Goal: Information Seeking & Learning: Compare options

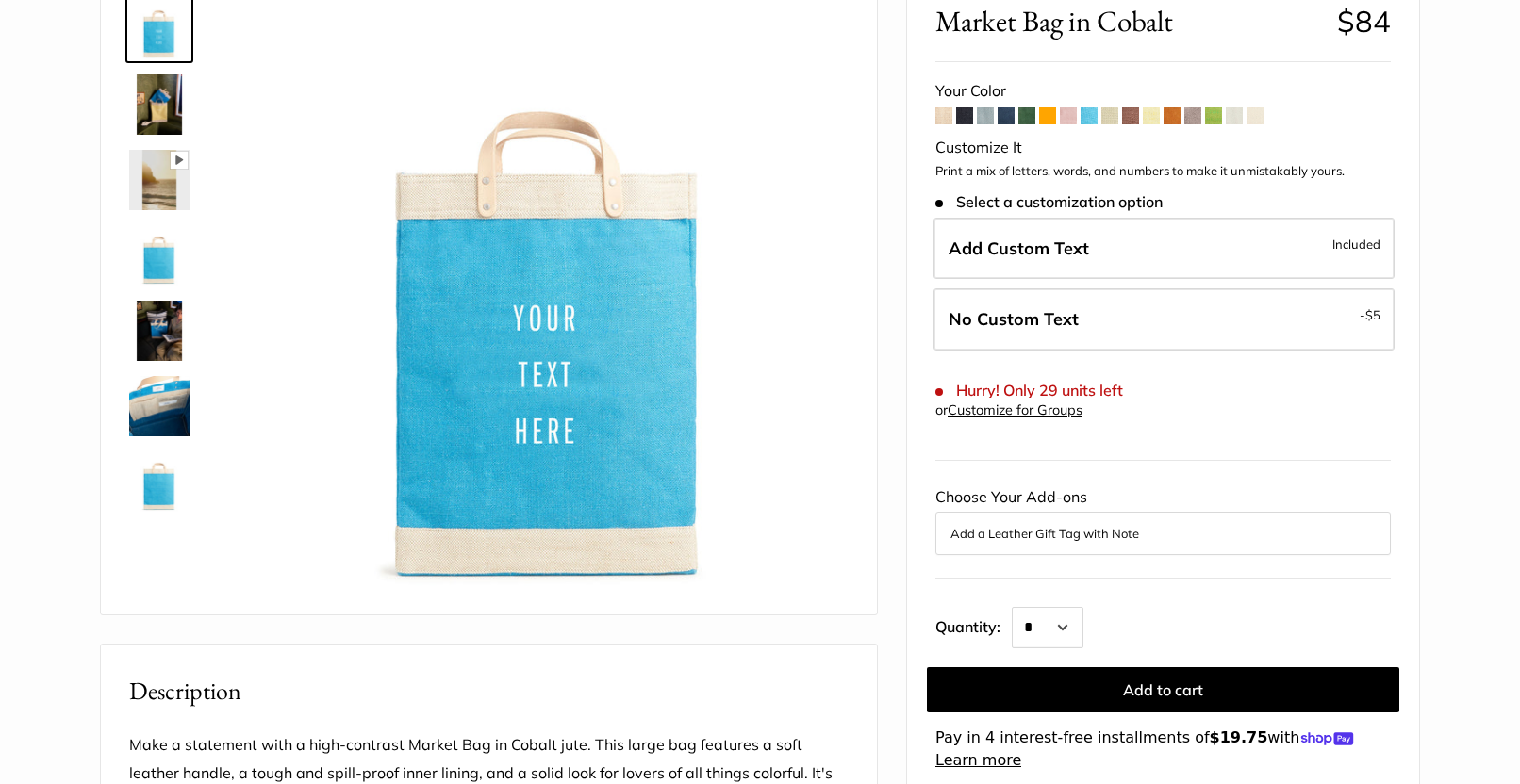
scroll to position [183, 0]
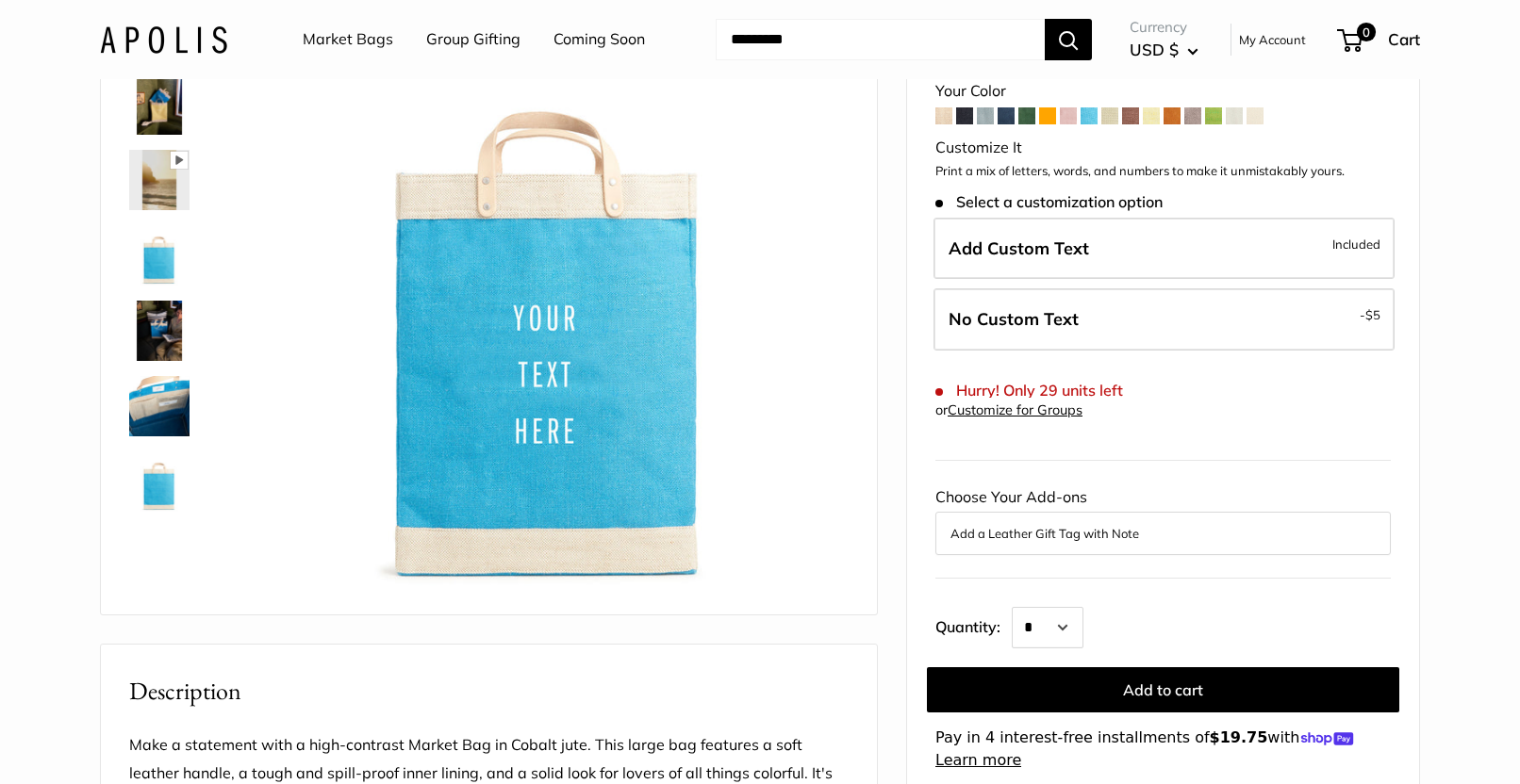
click at [1212, 119] on span at bounding box center [1213, 115] width 17 height 17
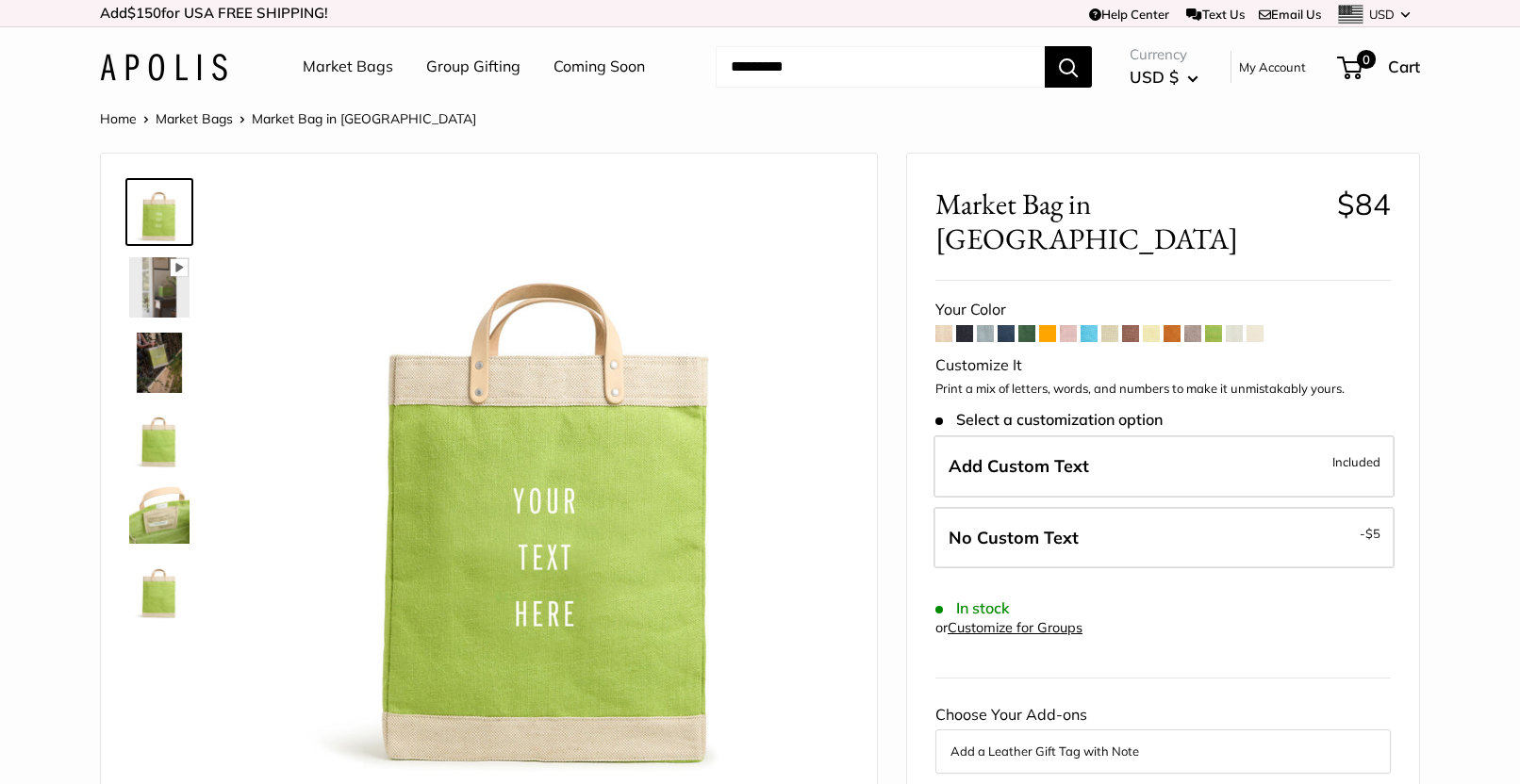
click at [1093, 325] on span at bounding box center [1088, 333] width 17 height 17
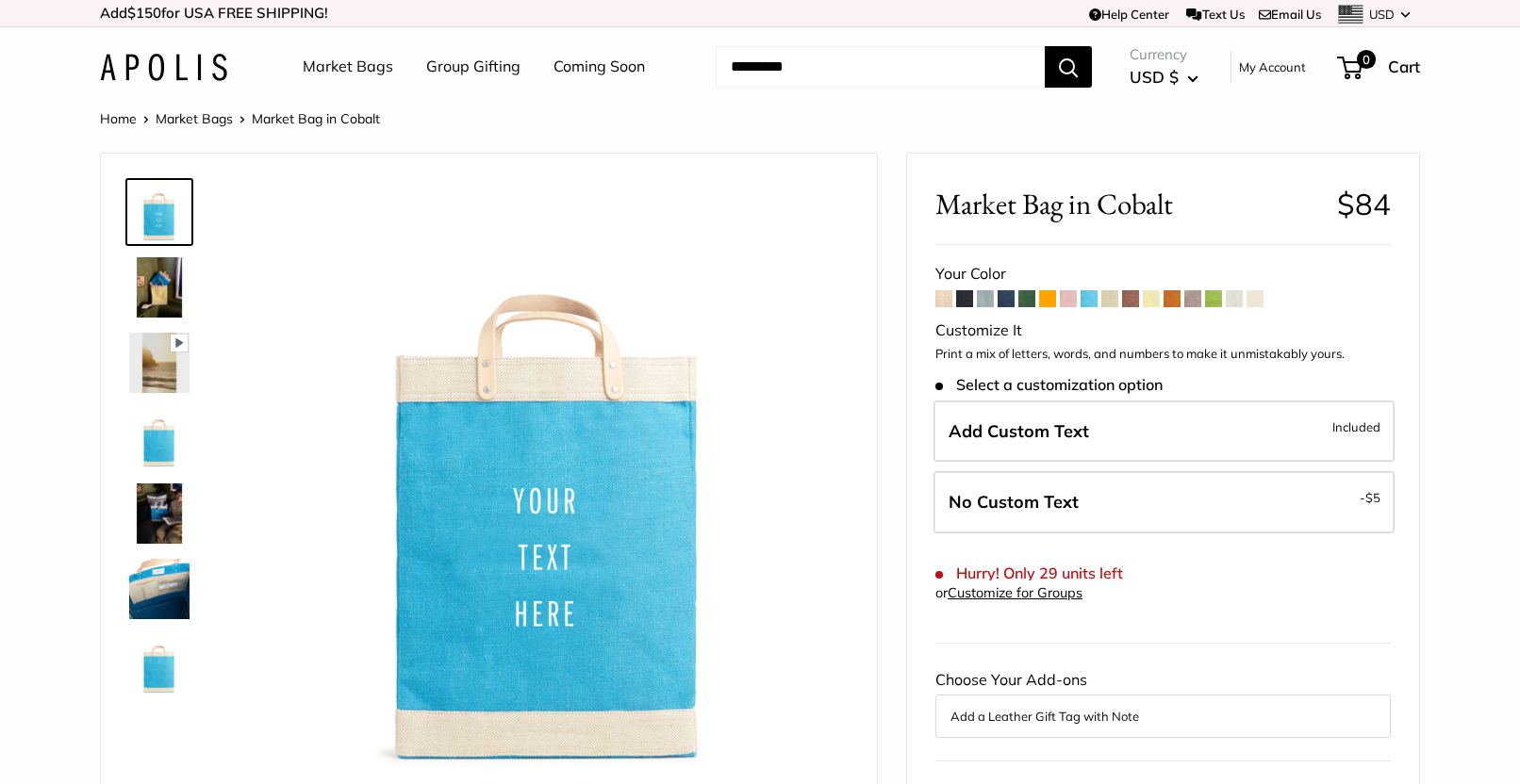
click at [184, 115] on link "Market Bags" at bounding box center [193, 118] width 77 height 17
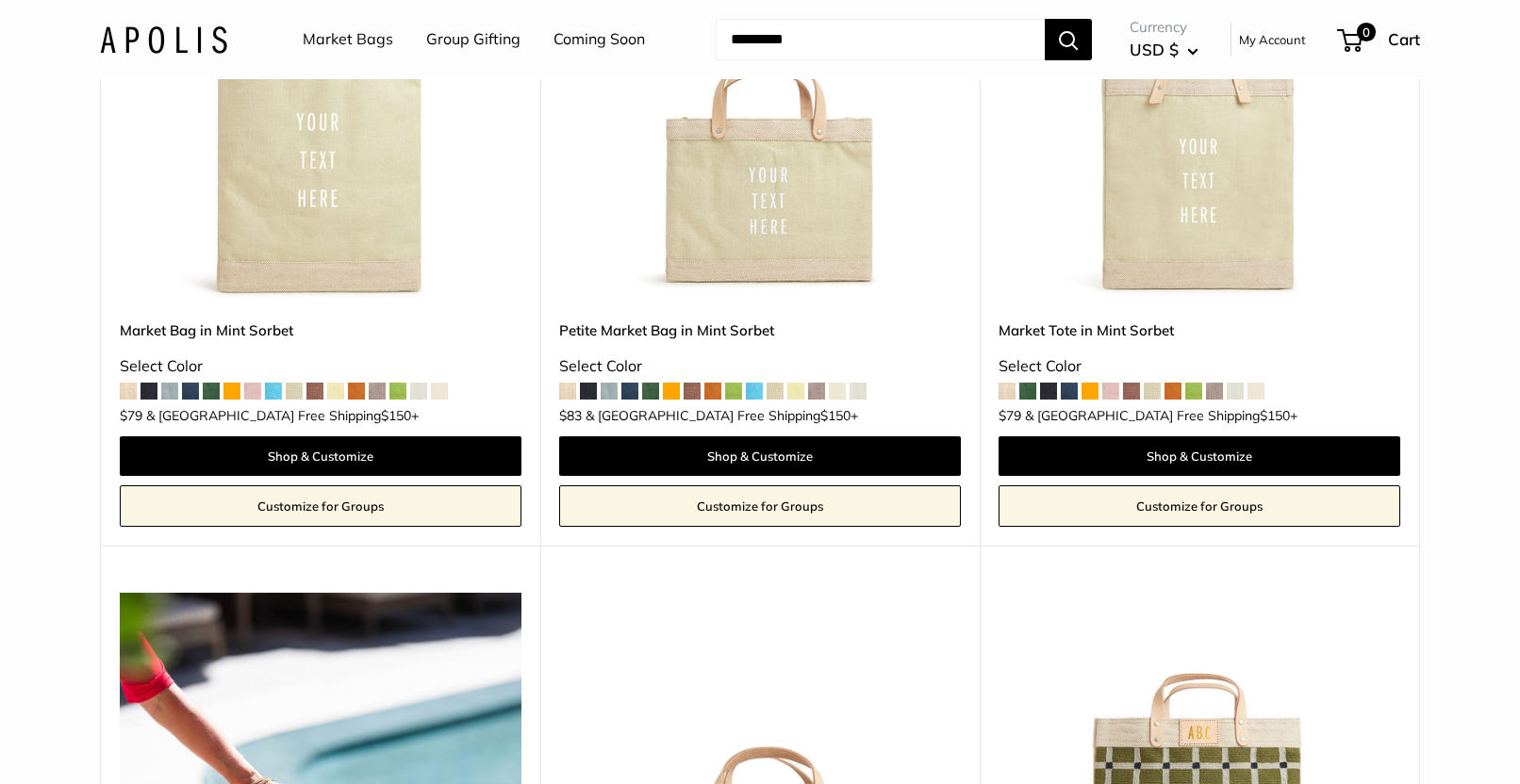
scroll to position [1932, 0]
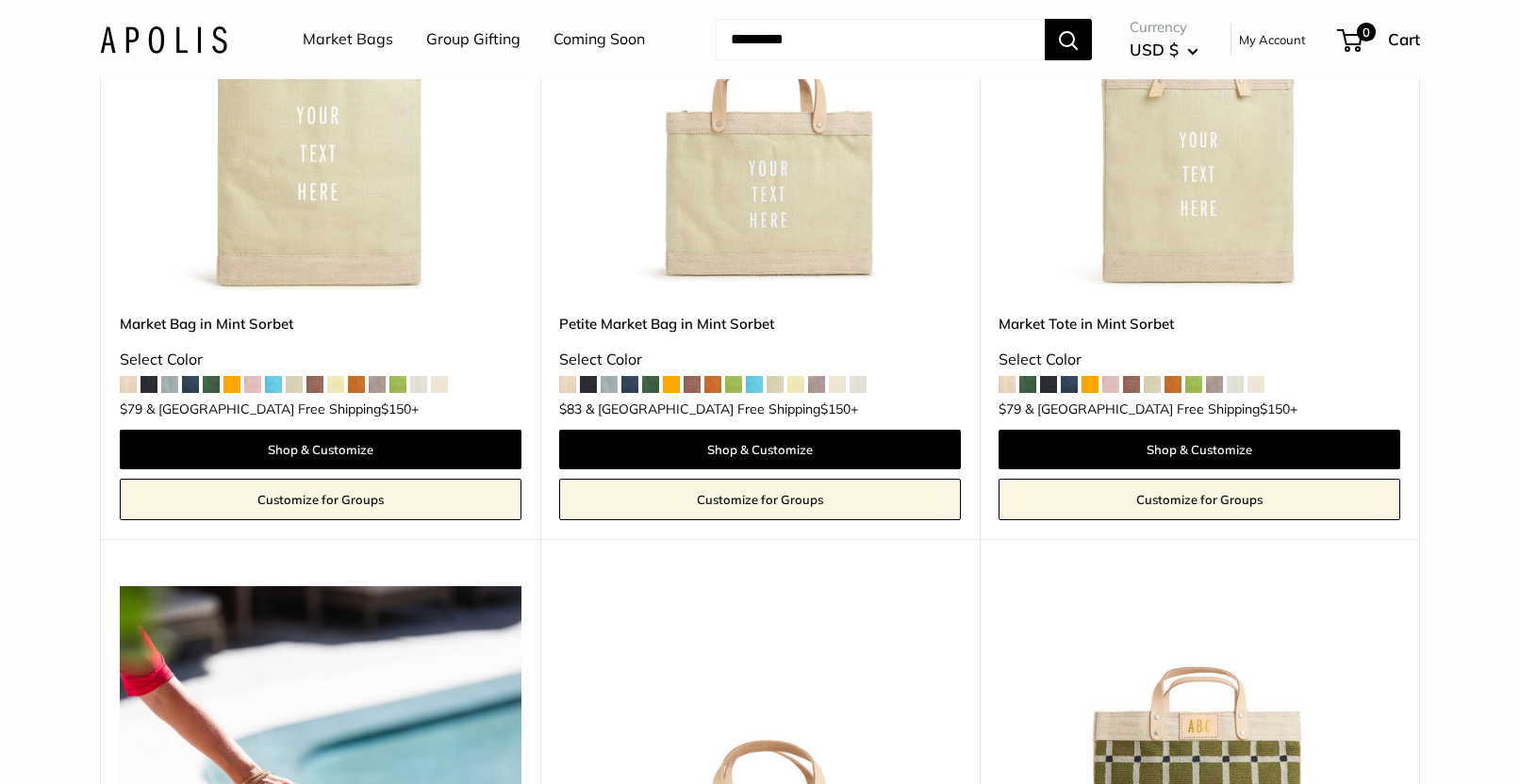
click at [753, 376] on span at bounding box center [754, 384] width 17 height 17
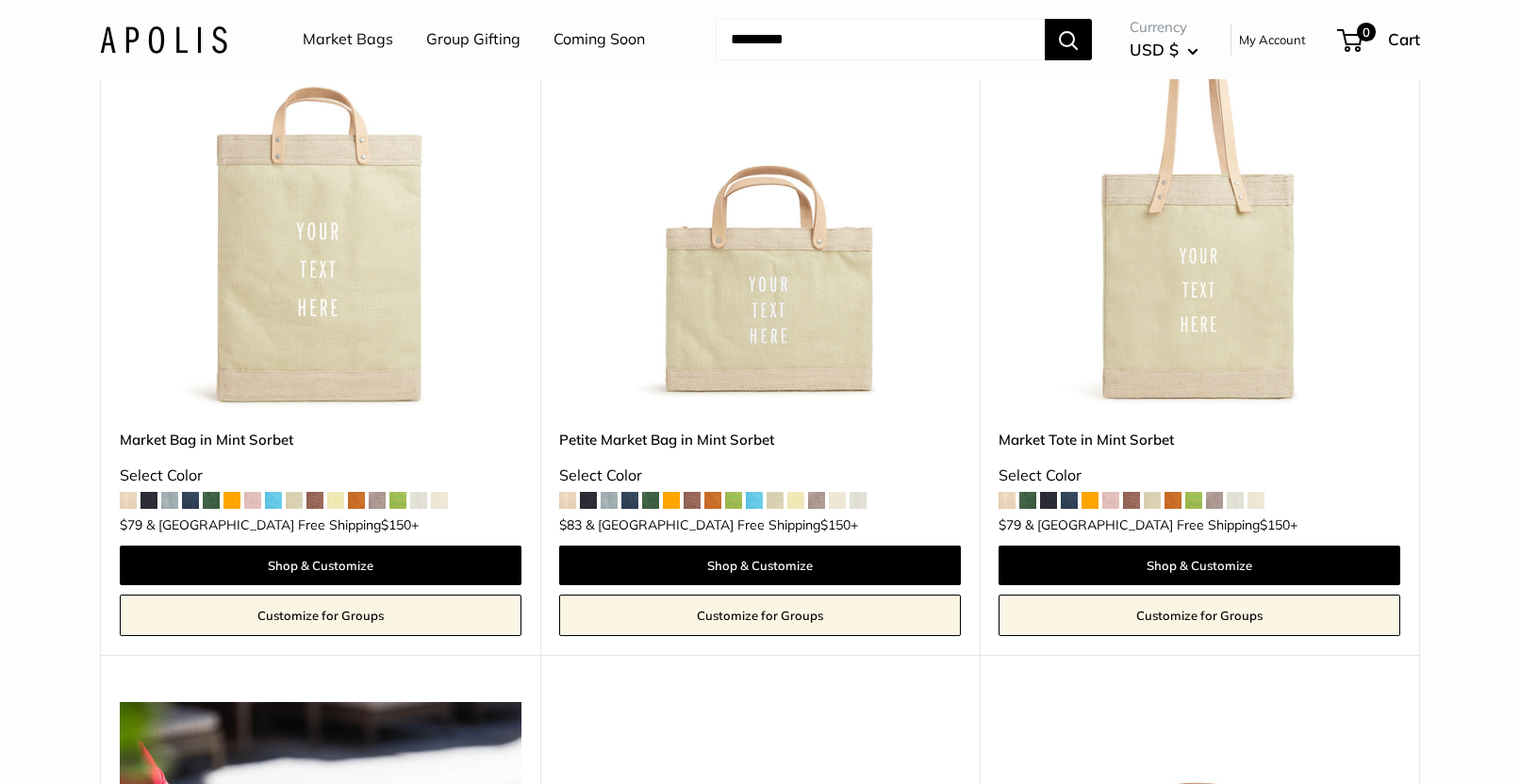
scroll to position [1811, 0]
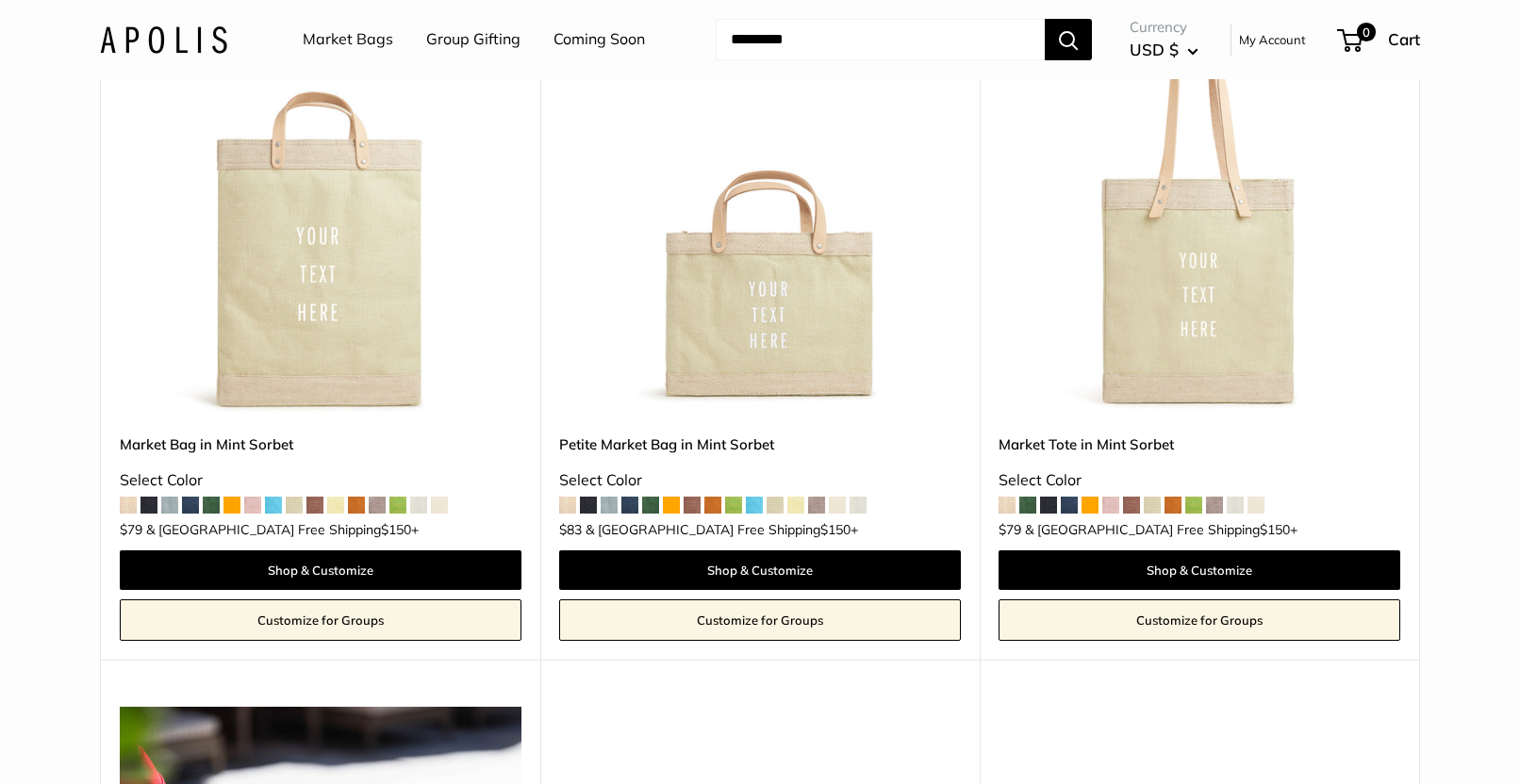
click at [646, 433] on link "Petite Market Bag in Mint Sorbet" at bounding box center [759, 444] width 401 height 21
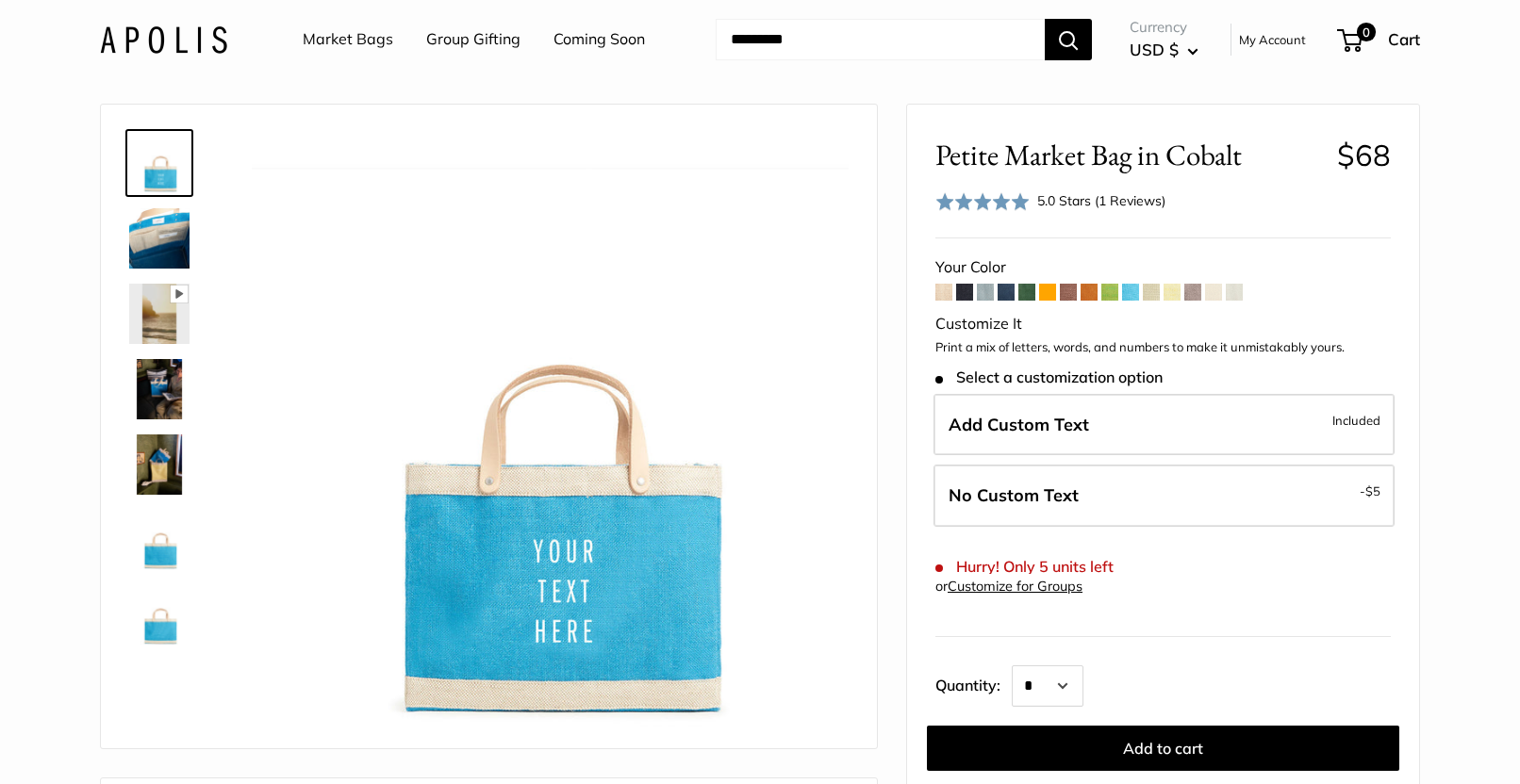
scroll to position [48, 0]
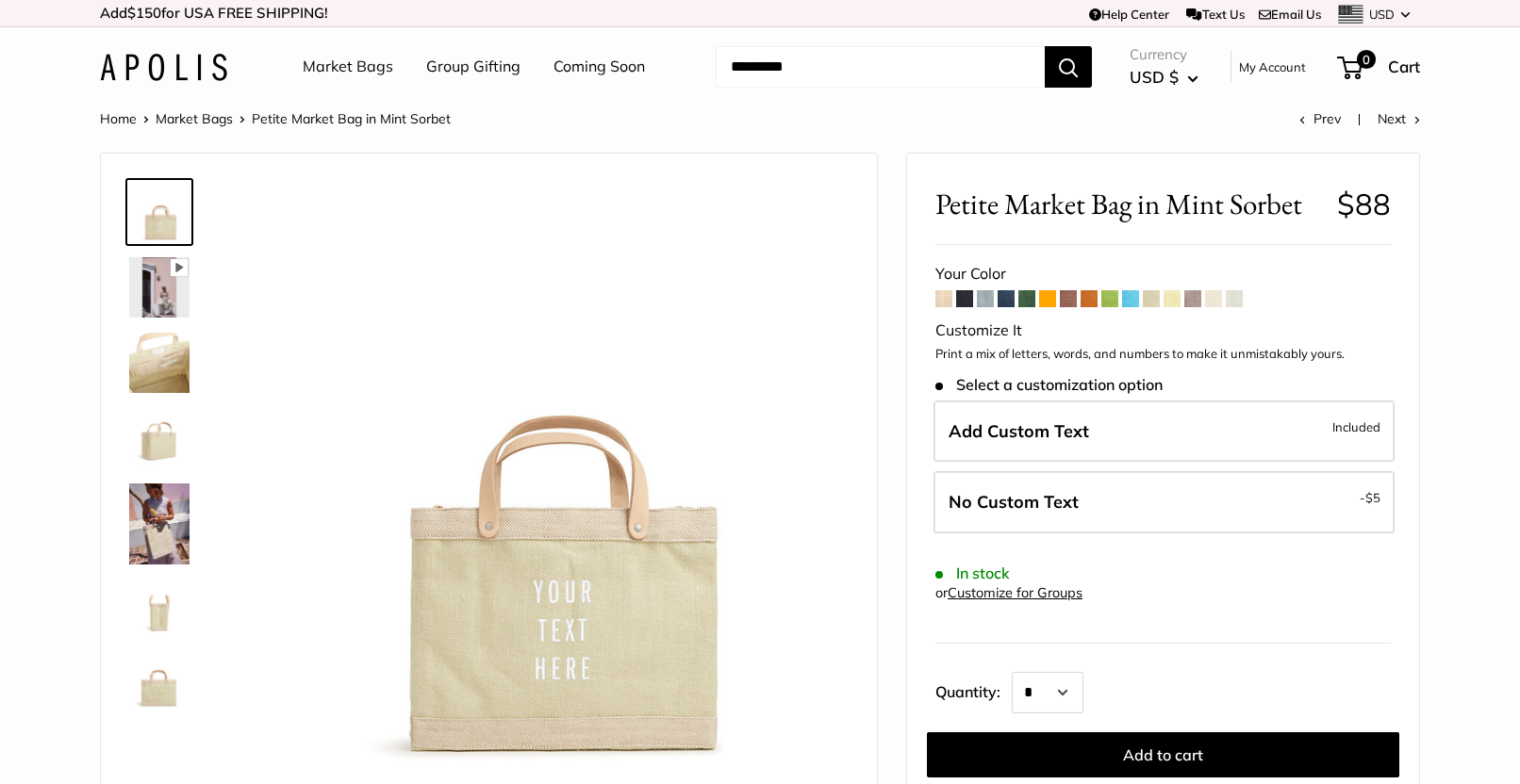
click at [1126, 305] on span at bounding box center [1130, 298] width 17 height 17
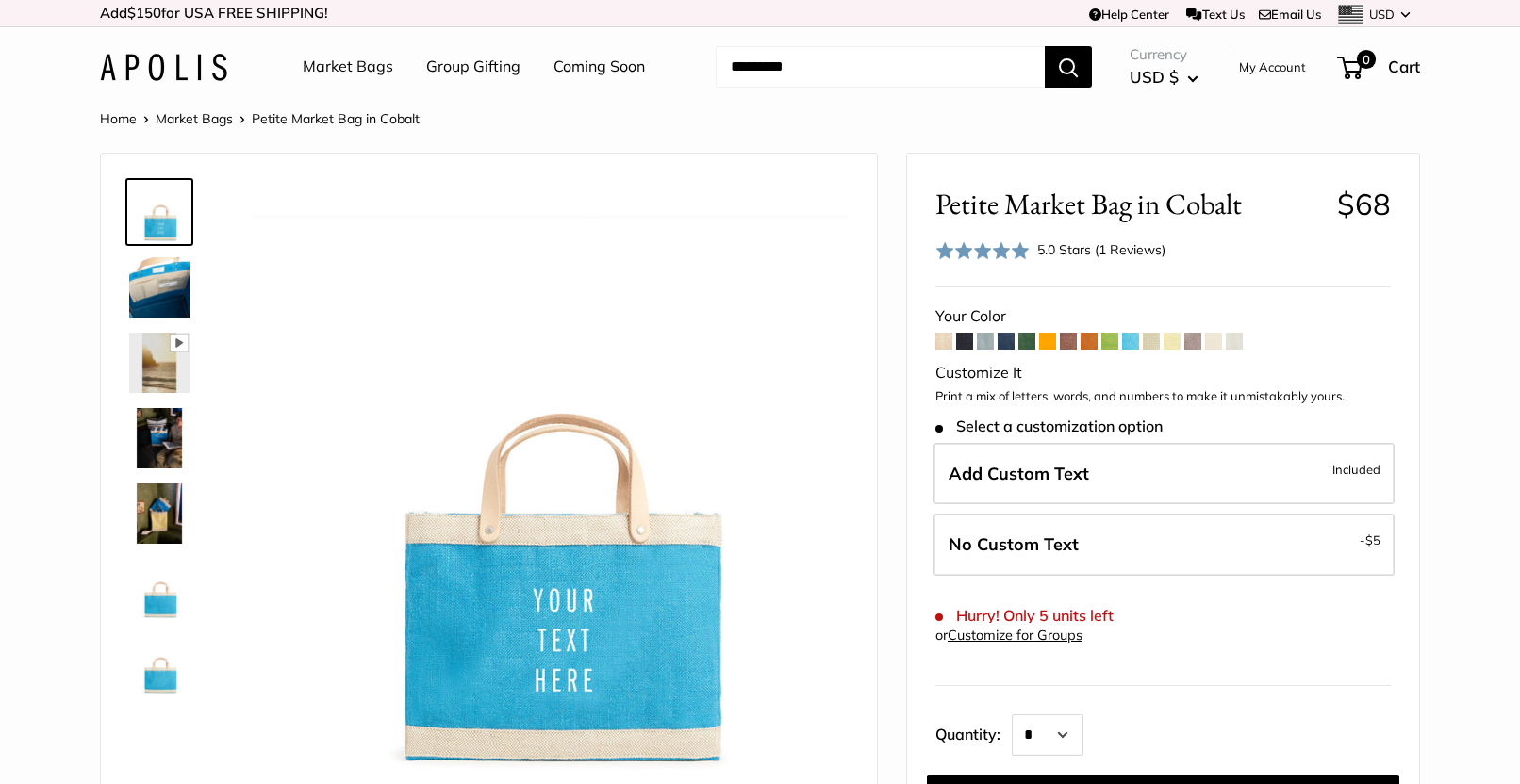
click at [187, 118] on link "Market Bags" at bounding box center [193, 118] width 77 height 17
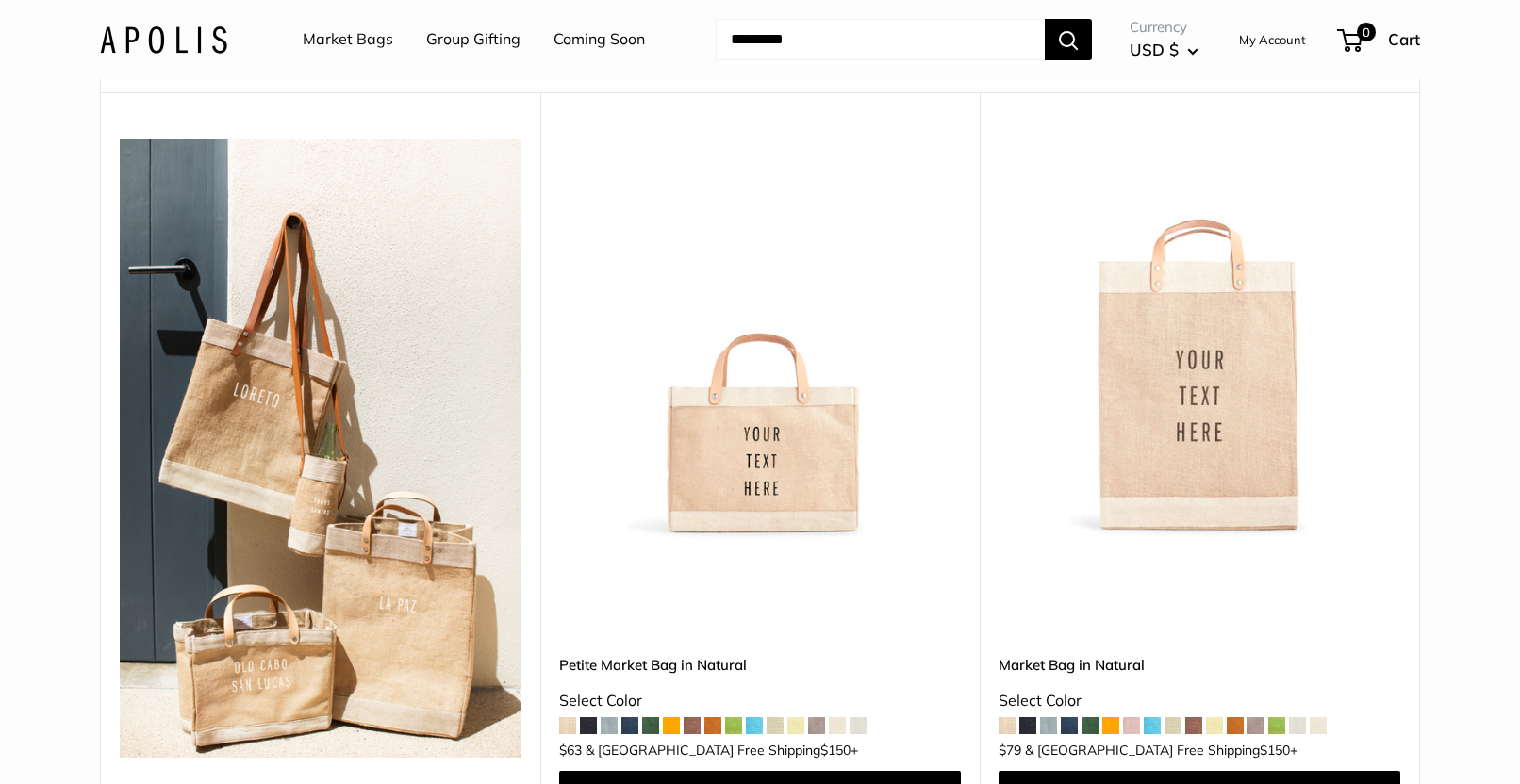
scroll to position [448, 0]
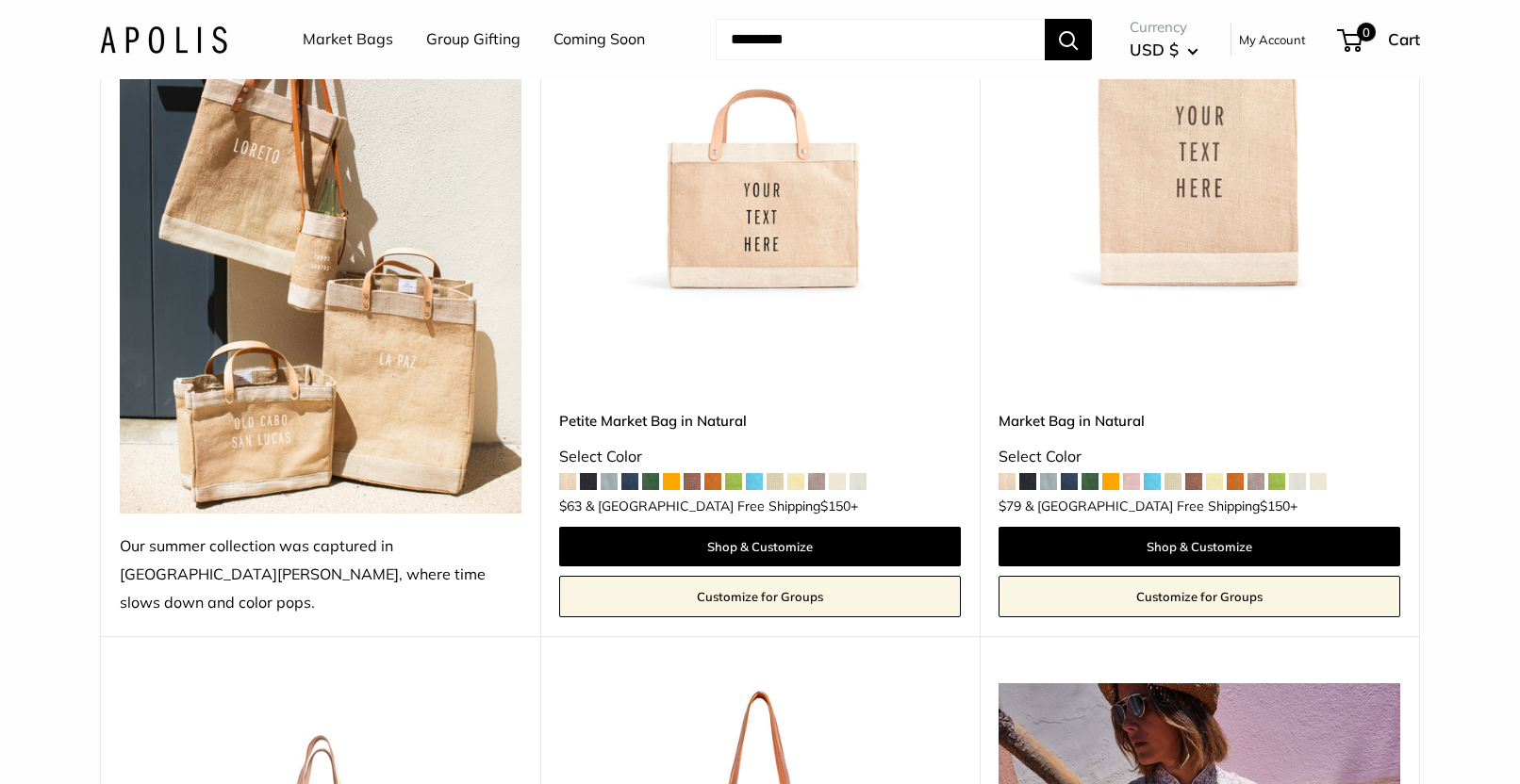
click at [749, 474] on span at bounding box center [754, 481] width 17 height 17
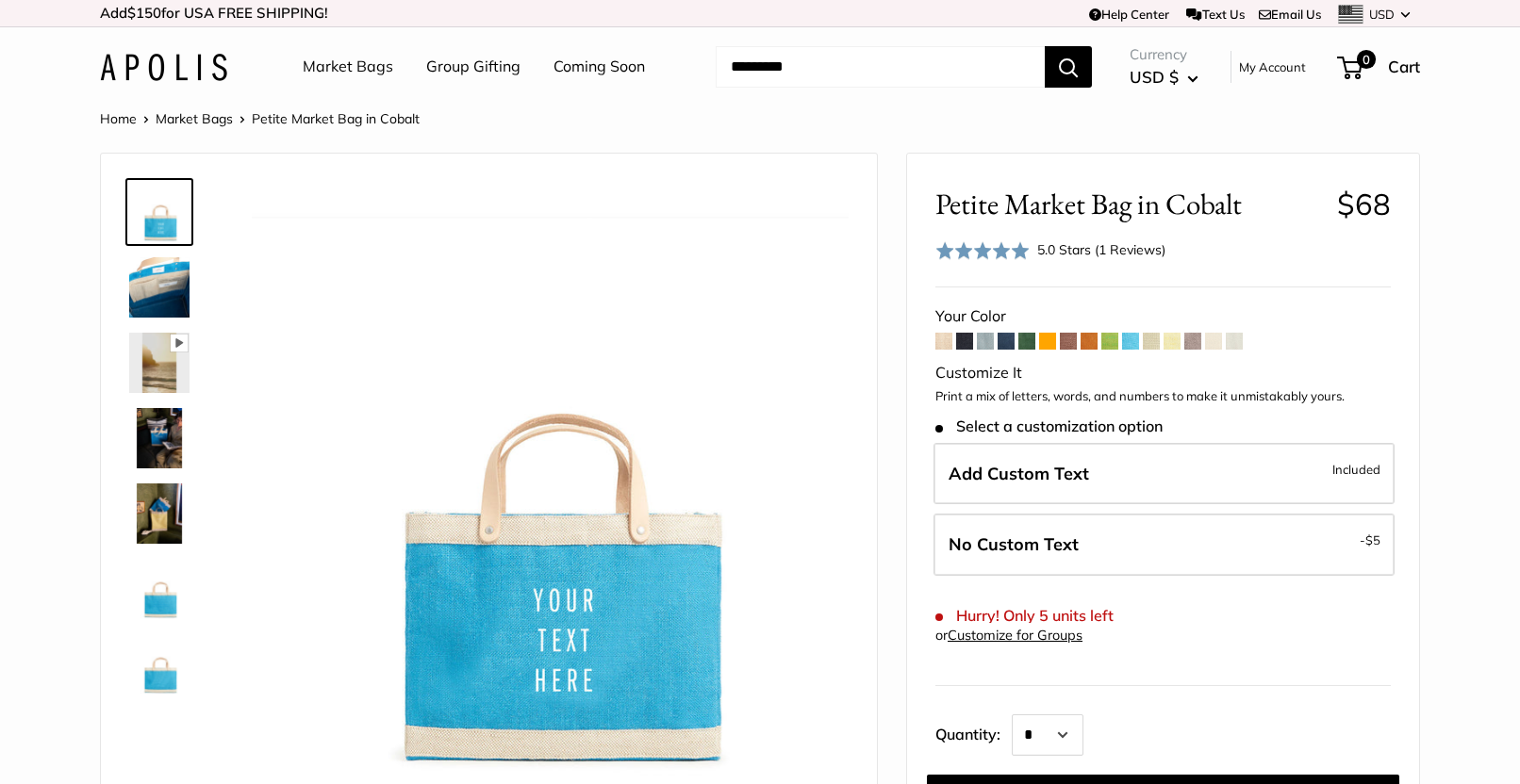
click at [188, 121] on link "Market Bags" at bounding box center [193, 118] width 77 height 17
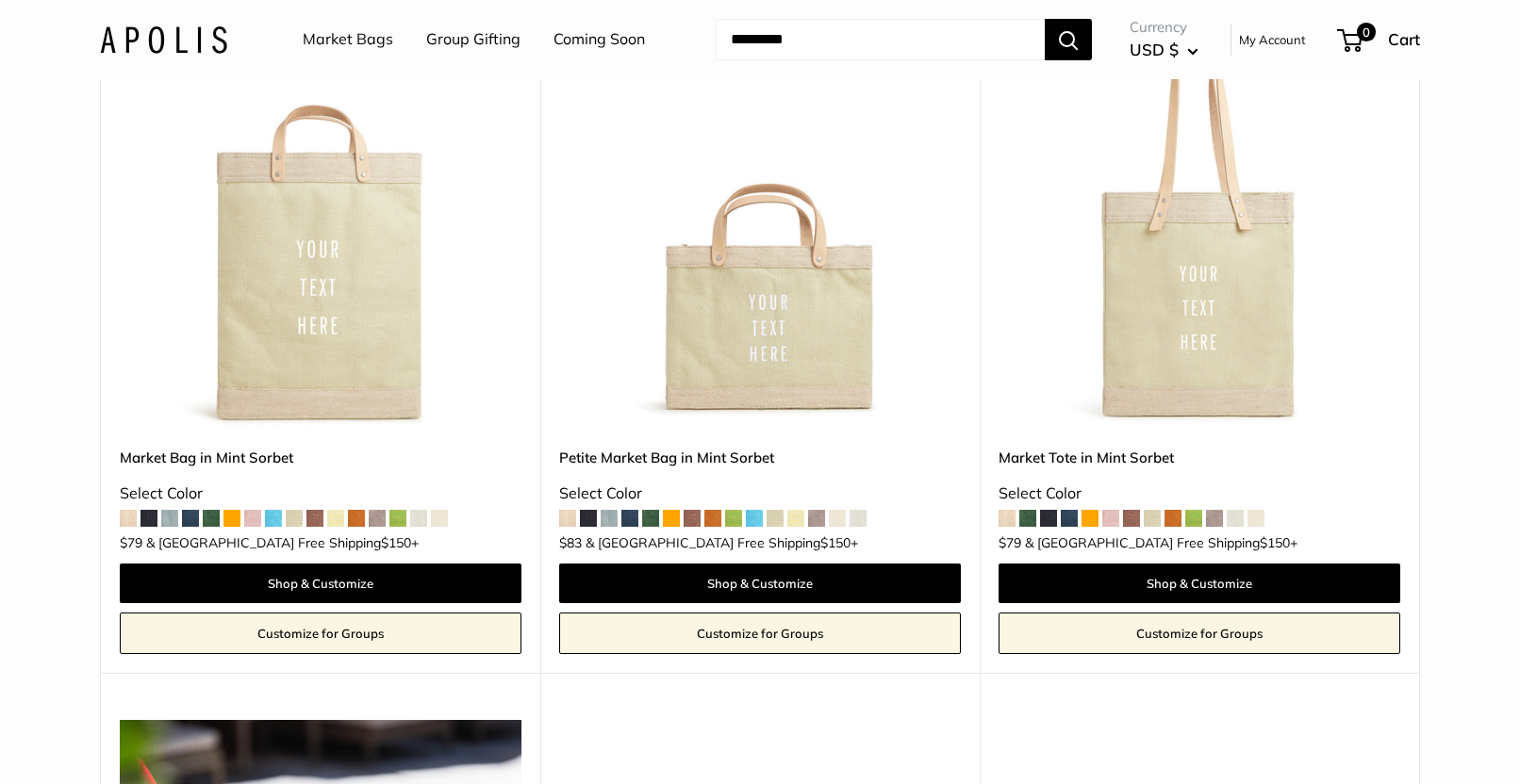
scroll to position [1731, 0]
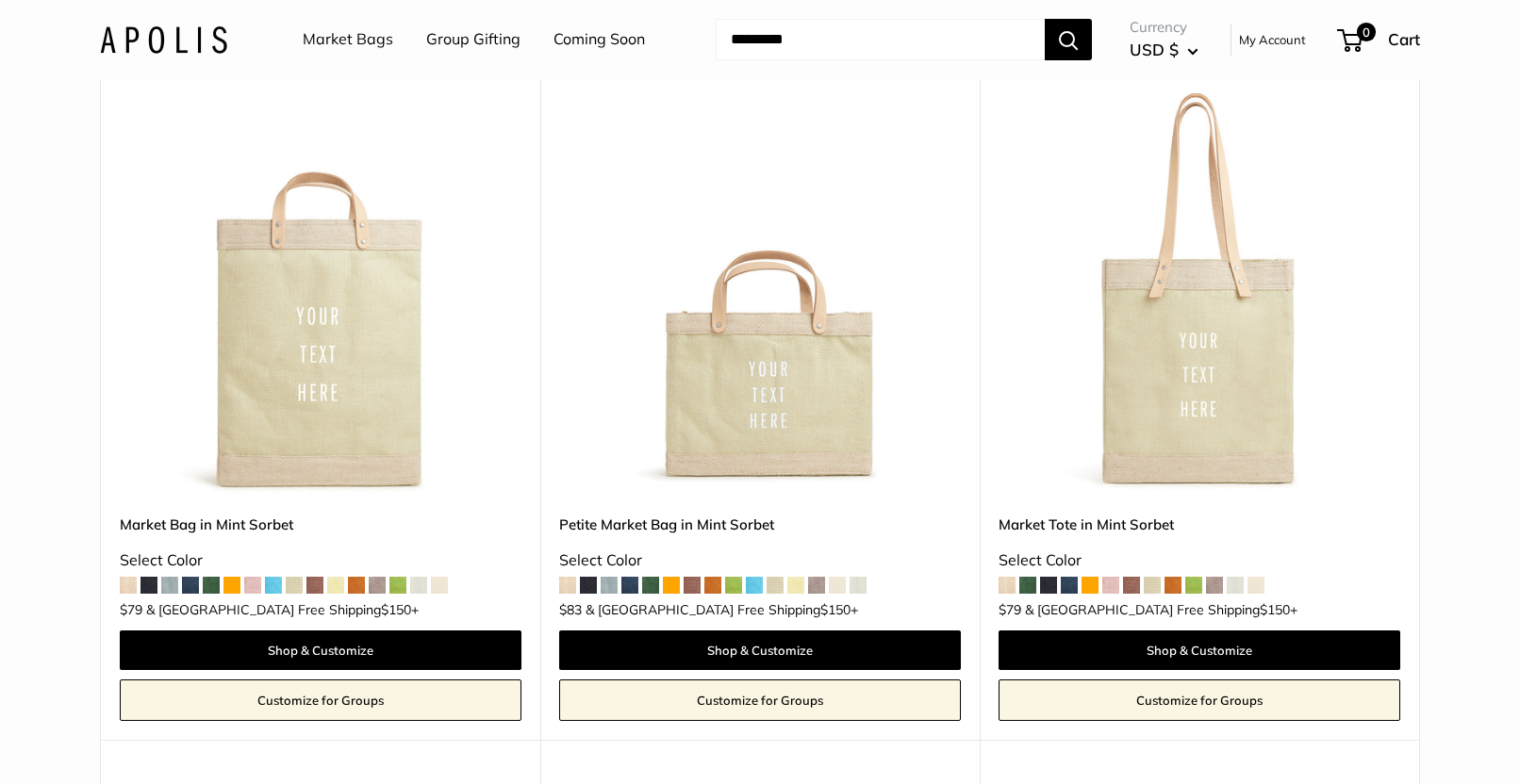
click at [756, 577] on span at bounding box center [754, 585] width 17 height 17
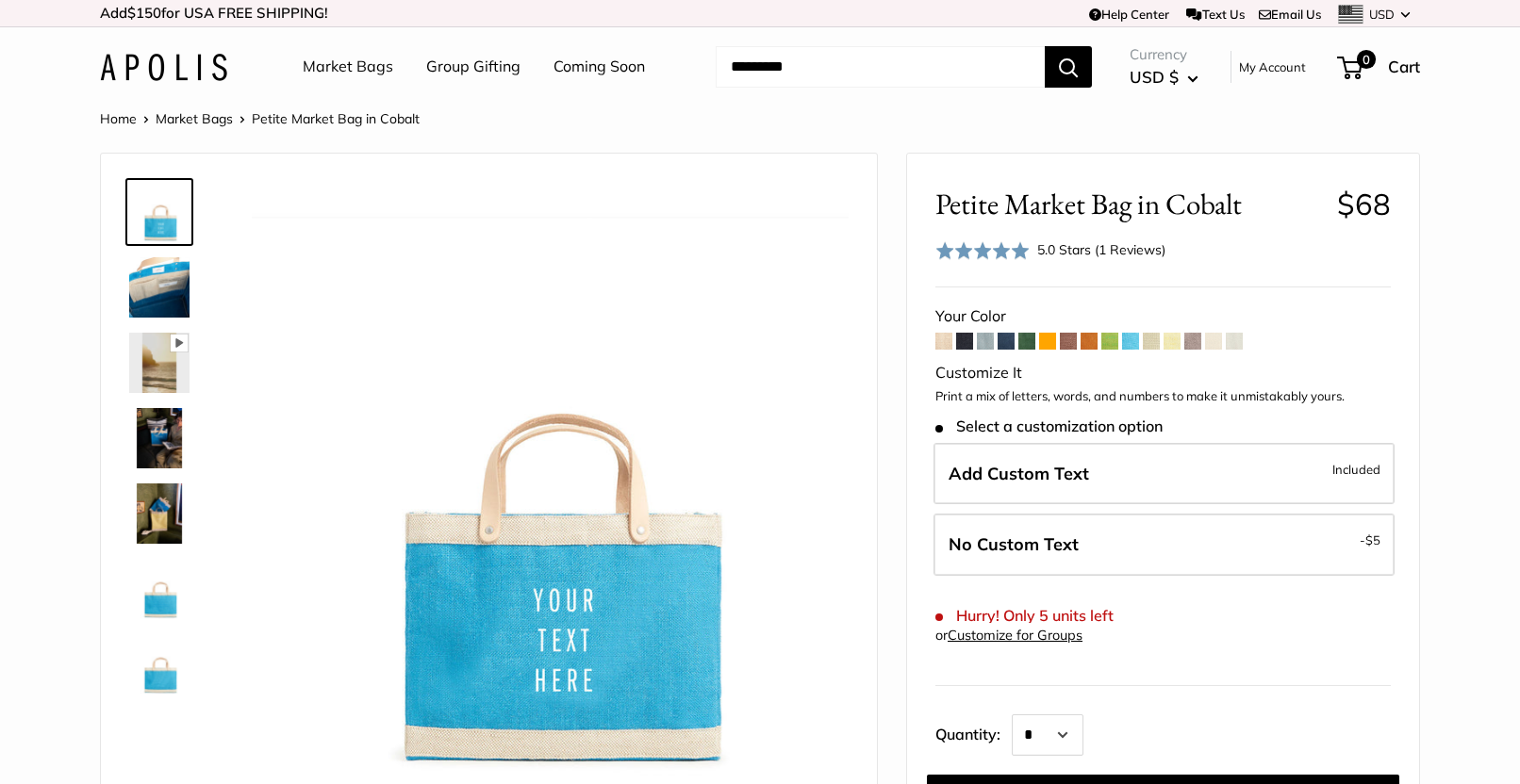
click at [1047, 344] on span at bounding box center [1047, 341] width 17 height 17
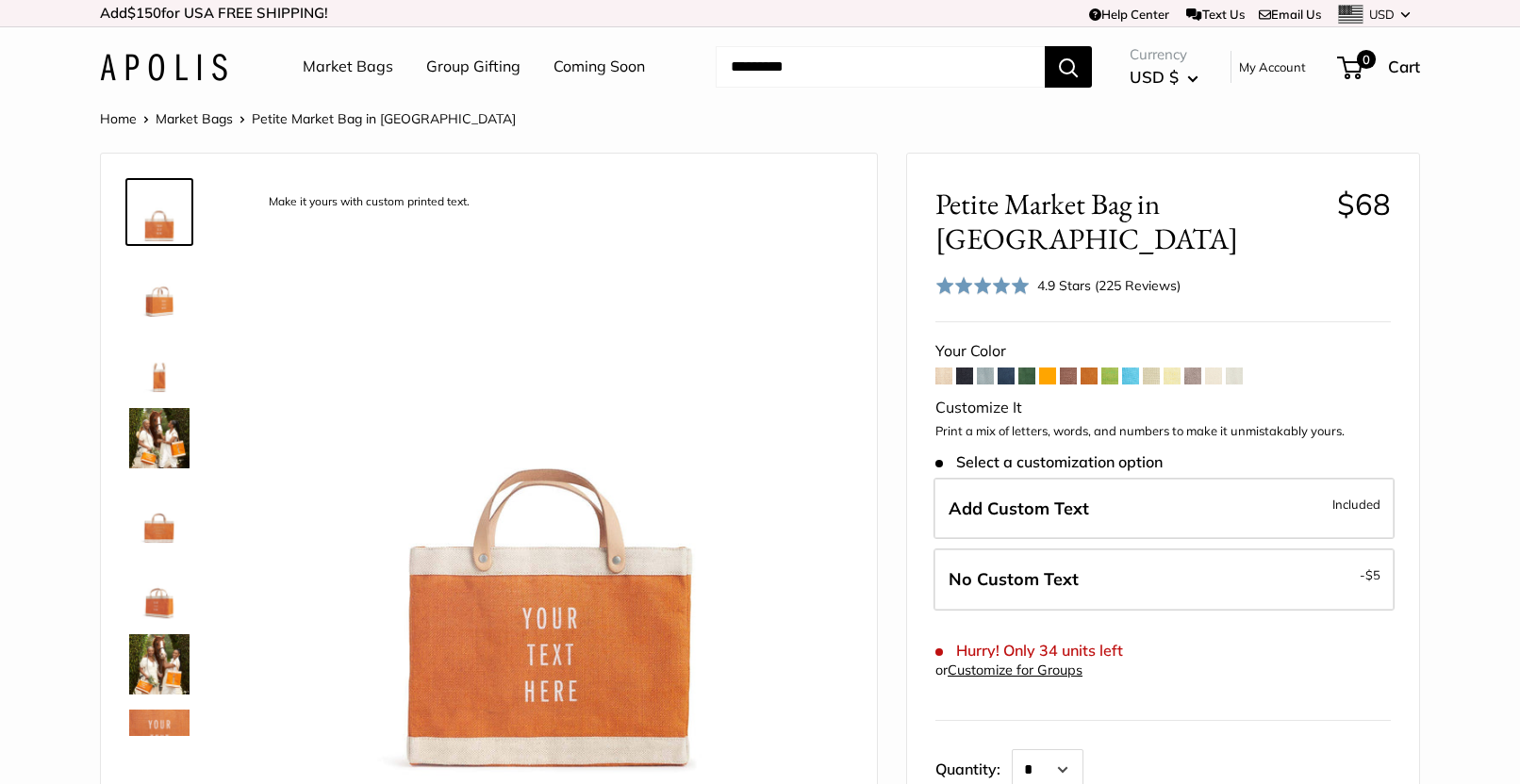
click at [1172, 367] on span at bounding box center [1171, 375] width 17 height 17
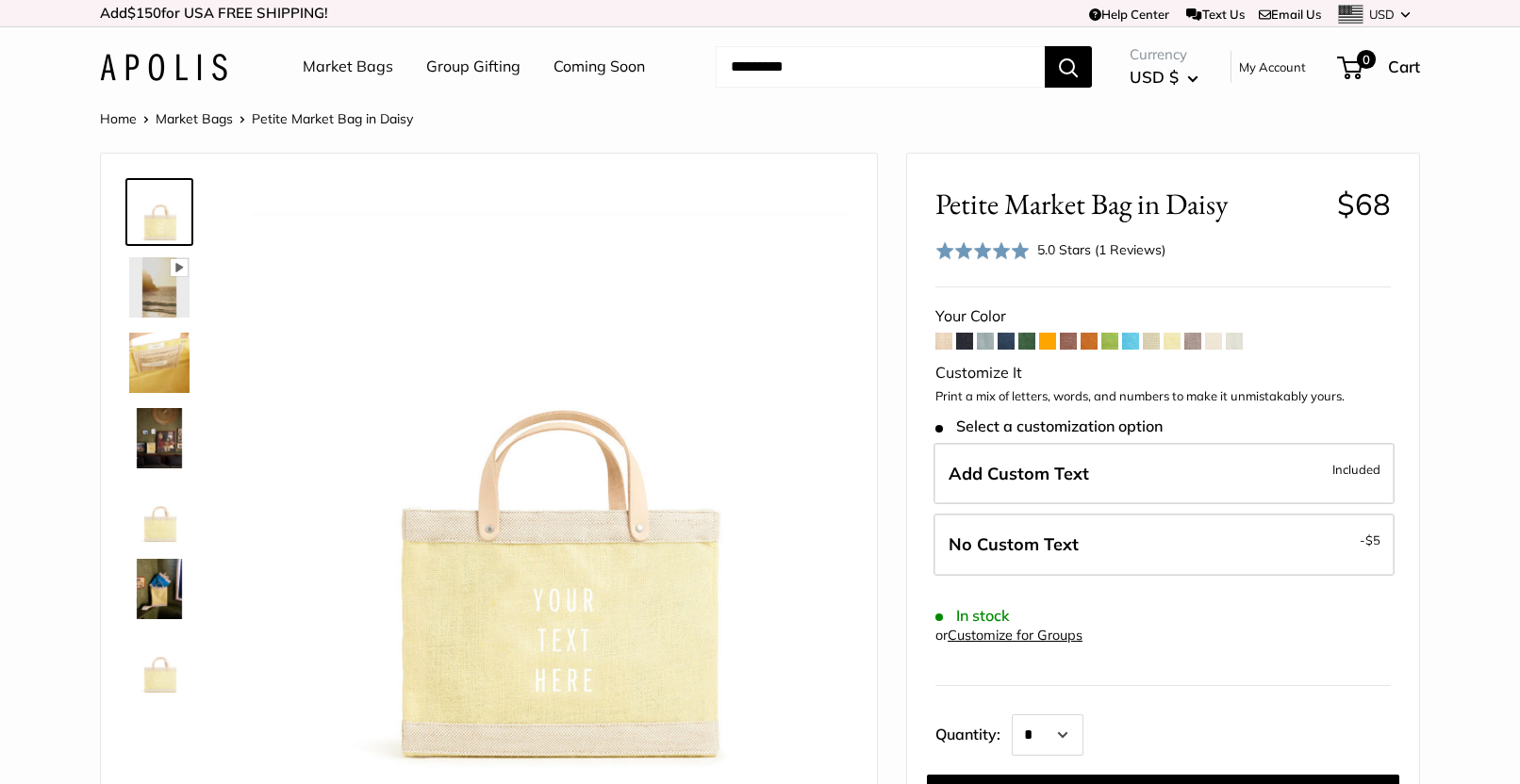
click at [950, 344] on span at bounding box center [944, 341] width 17 height 17
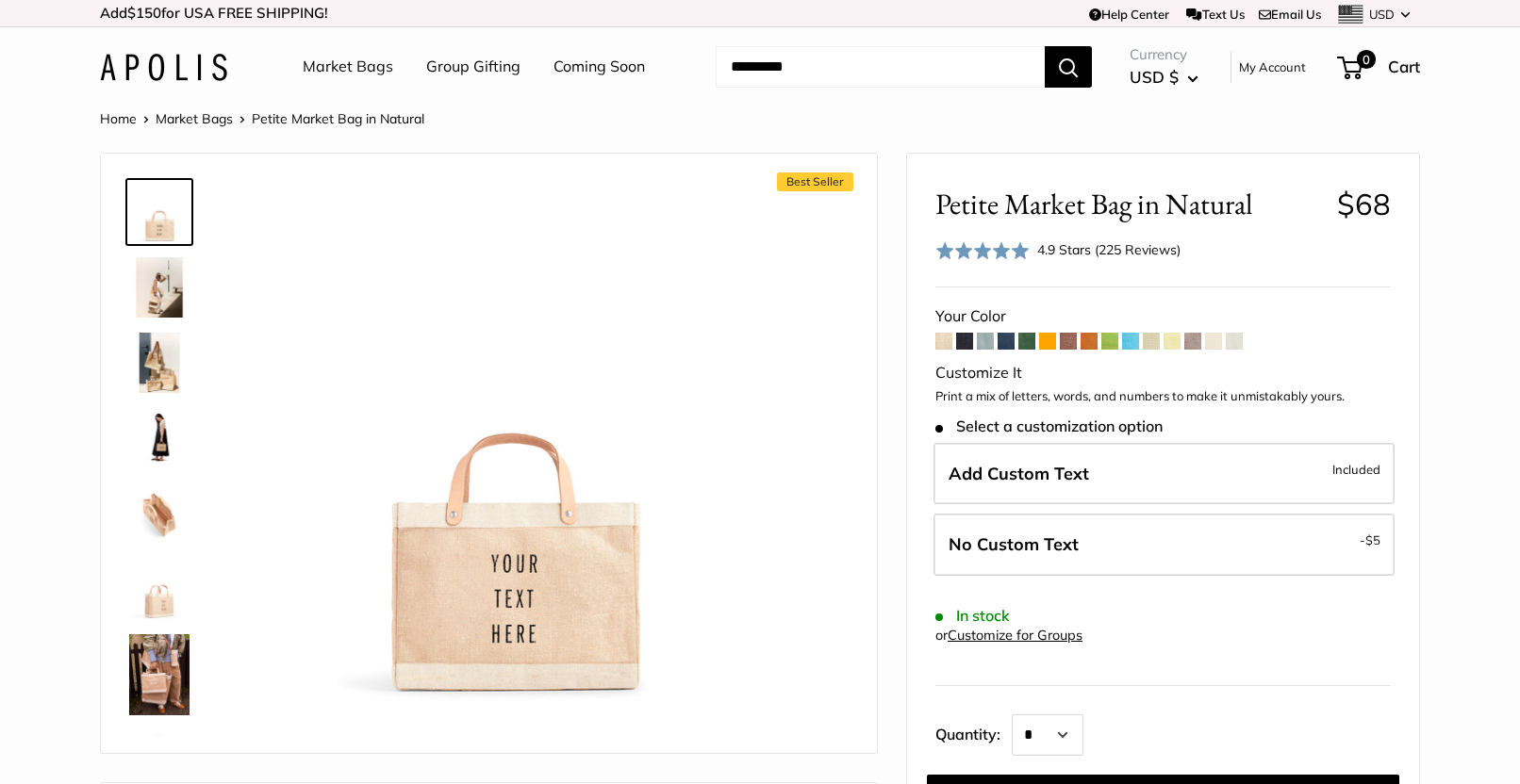
click at [1130, 337] on span at bounding box center [1130, 341] width 17 height 17
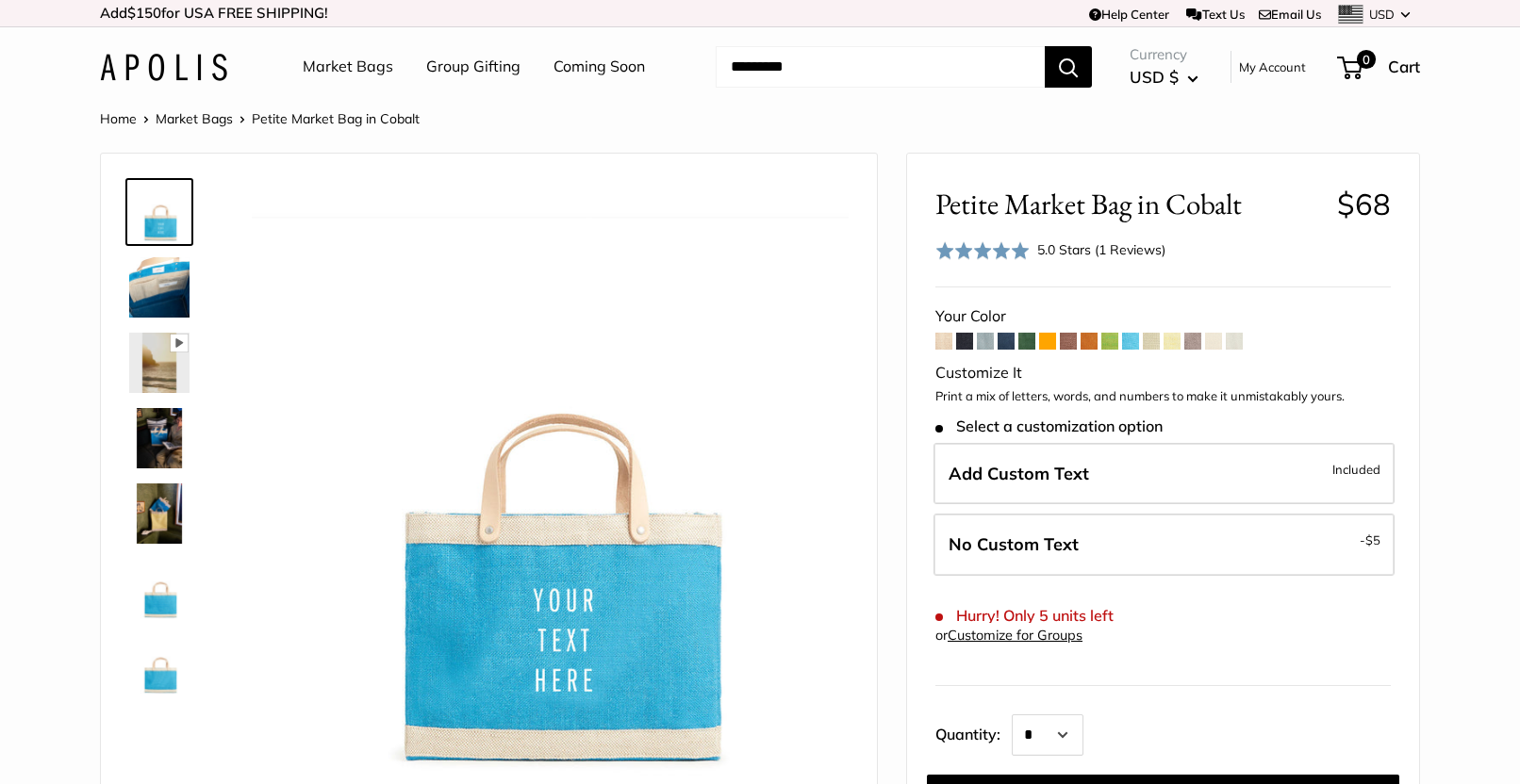
click at [173, 287] on img at bounding box center [159, 288] width 61 height 61
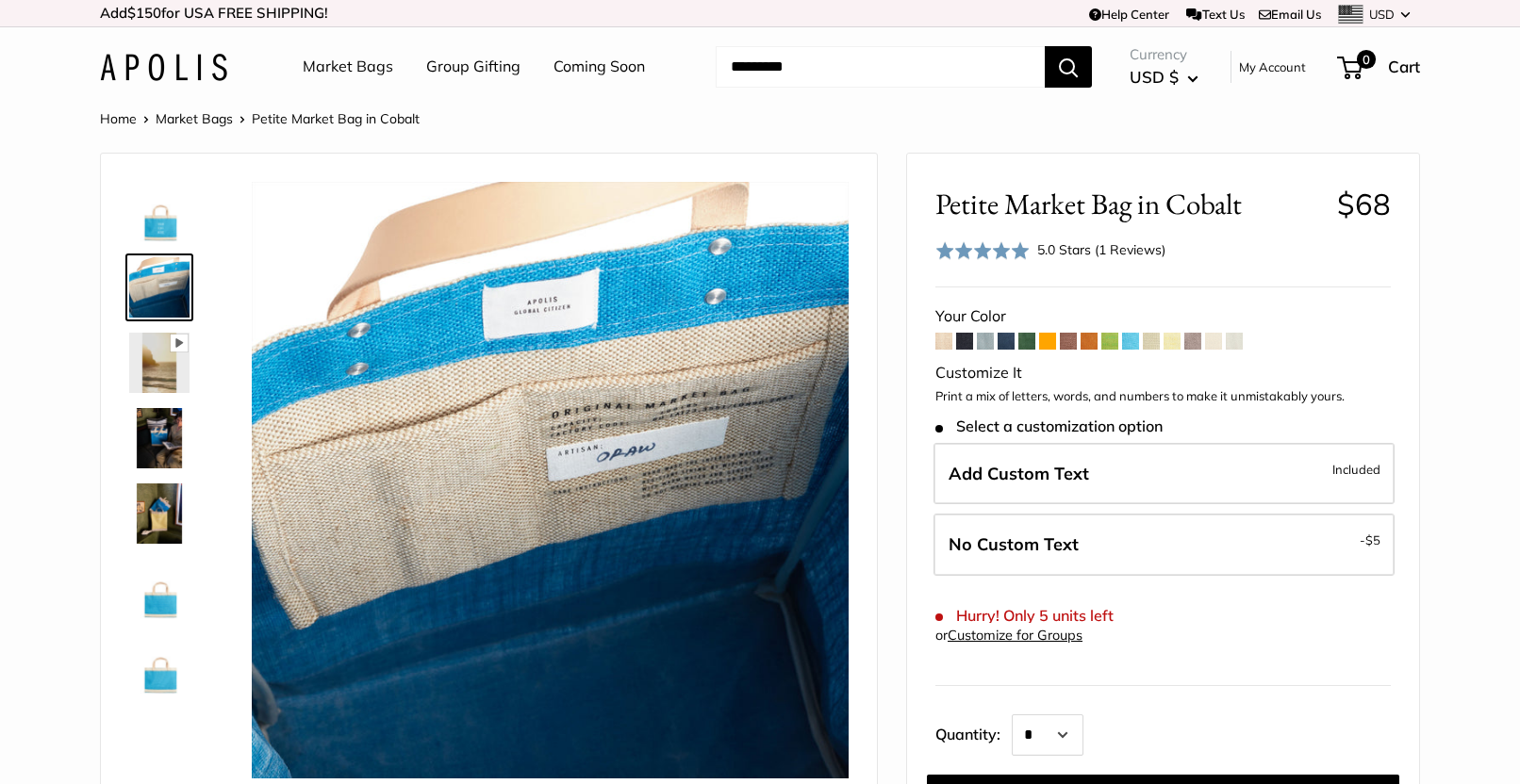
click at [204, 120] on link "Market Bags" at bounding box center [193, 118] width 77 height 17
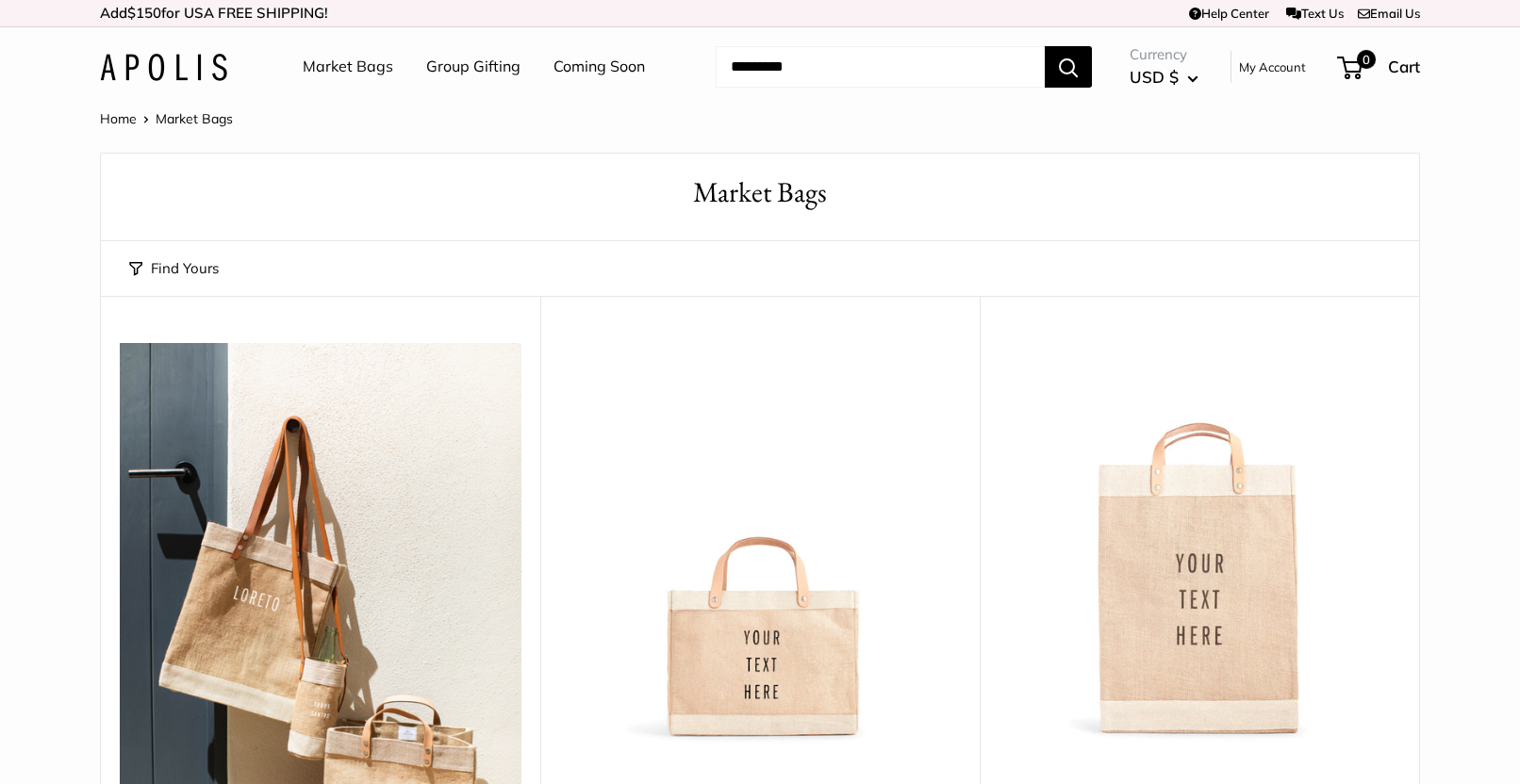
click at [0, 0] on img at bounding box center [0, 0] width 0 height 0
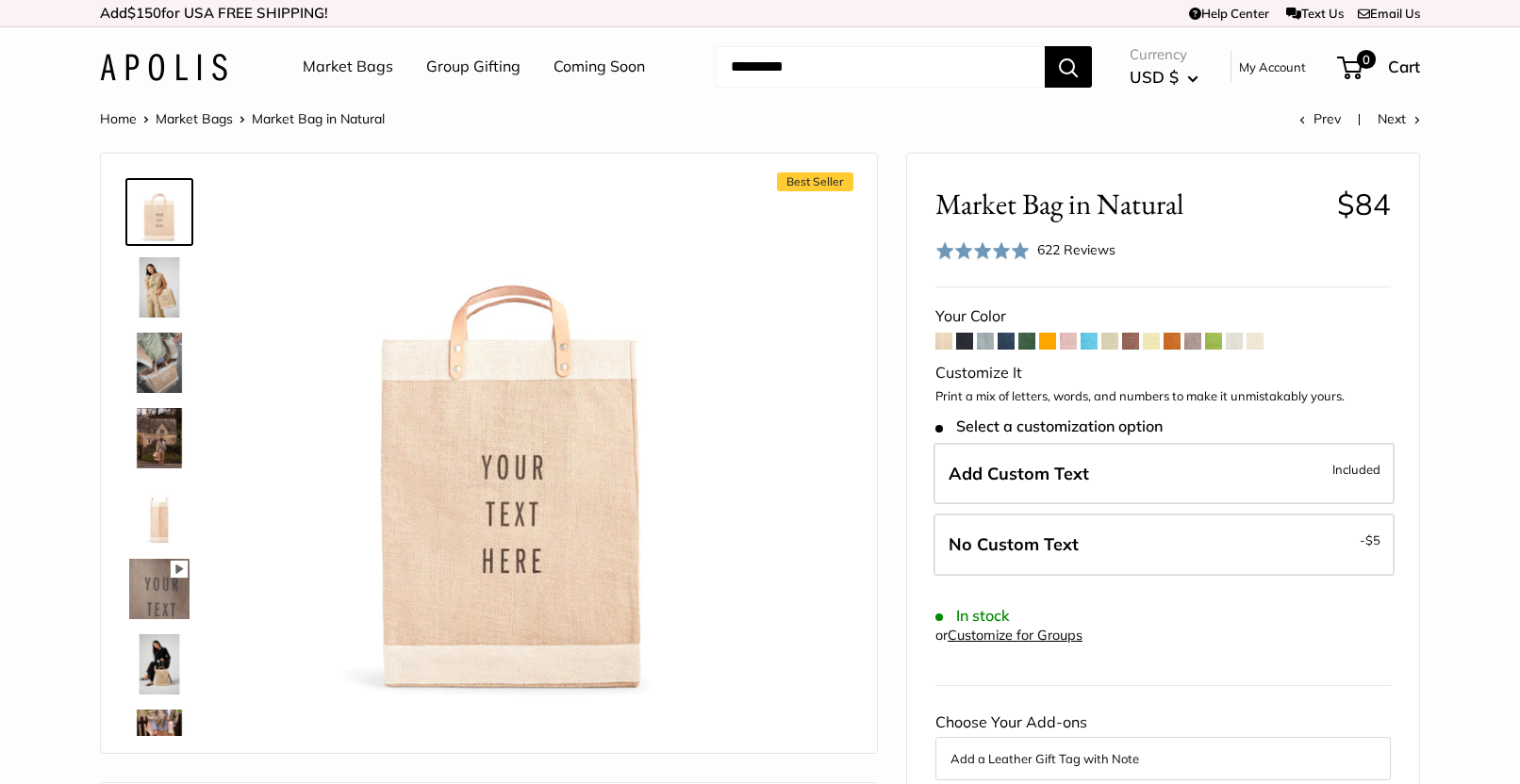
click at [1090, 343] on span at bounding box center [1088, 341] width 17 height 17
